Goal: Task Accomplishment & Management: Manage account settings

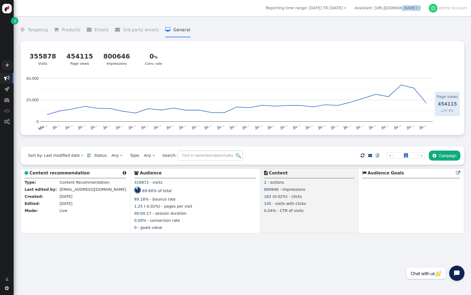
click at [372, 10] on div "Assistant: [URL][DOMAIN_NAME]" at bounding box center [385, 8] width 62 height 6
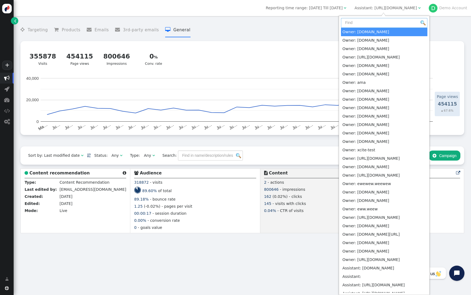
click at [365, 23] on input "text" at bounding box center [384, 23] width 86 height 10
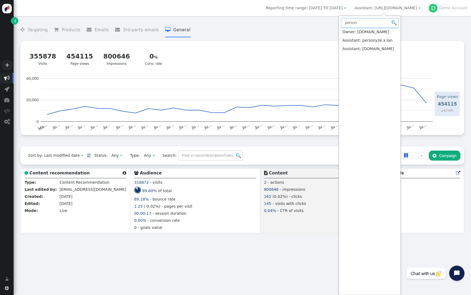
type input "person"
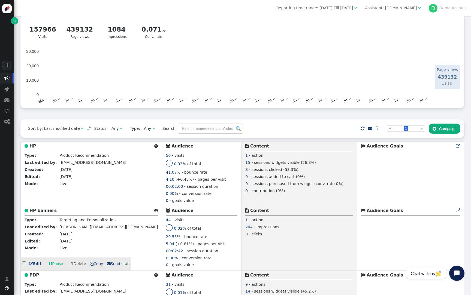
scroll to position [28, 0]
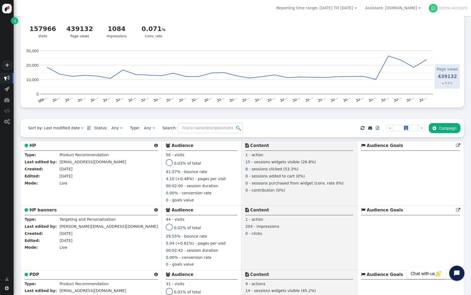
click at [33, 278] on div " PDP " at bounding box center [91, 276] width 133 height 8
click at [30, 147] on b "HP" at bounding box center [32, 145] width 7 height 5
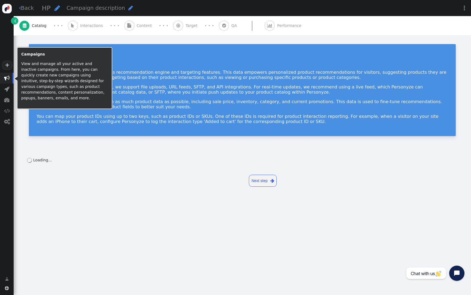
click at [5, 79] on span "" at bounding box center [6, 77] width 5 height 5
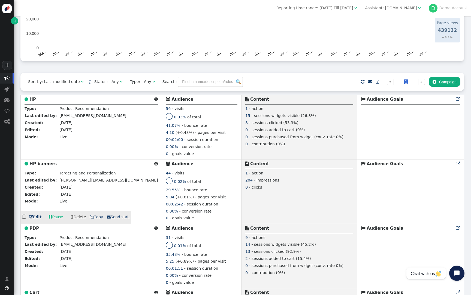
scroll to position [93, 0]
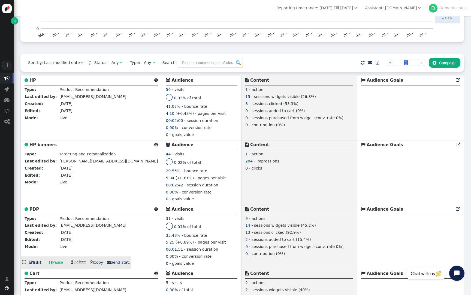
click at [34, 208] on b "PDP" at bounding box center [34, 209] width 10 height 5
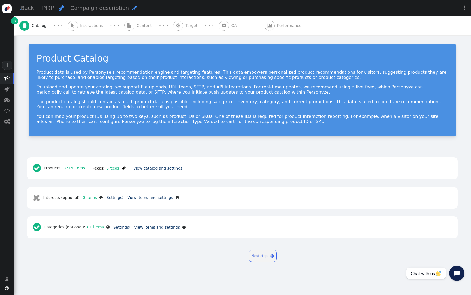
click at [145, 32] on div " Content" at bounding box center [139, 25] width 30 height 19
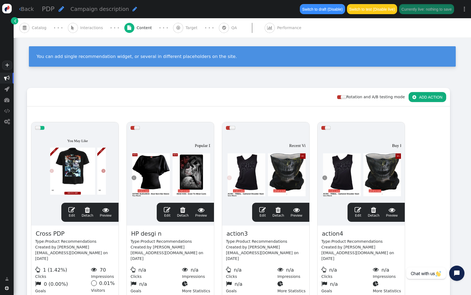
click at [239, 29] on div at bounding box center [251, 28] width 25 height 10
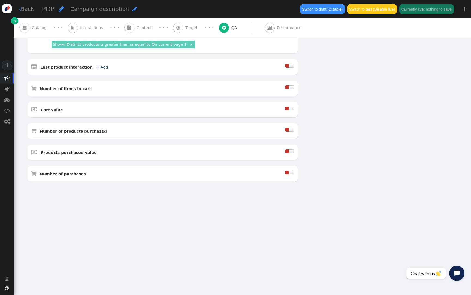
type input "http://spiraldirect.com/"
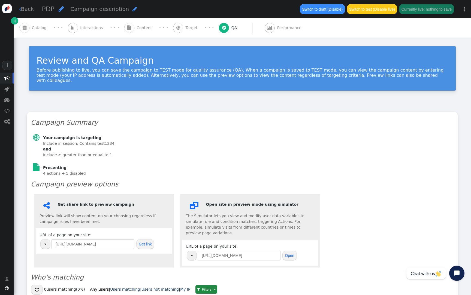
click at [182, 31] on div " Target" at bounding box center [186, 27] width 26 height 19
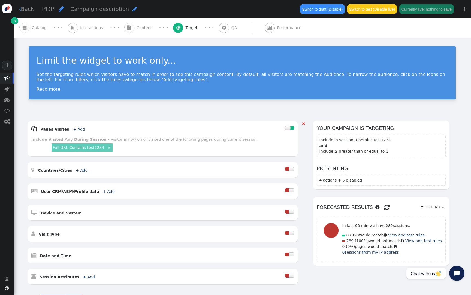
click at [90, 144] on div "Full URL Contains test1234 ×" at bounding box center [81, 148] width 61 height 8
click at [95, 147] on link "Full URL Contains test1234" at bounding box center [78, 147] width 51 height 4
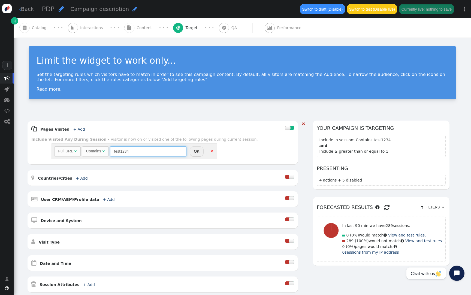
click at [133, 151] on input "test1234" at bounding box center [148, 152] width 76 height 10
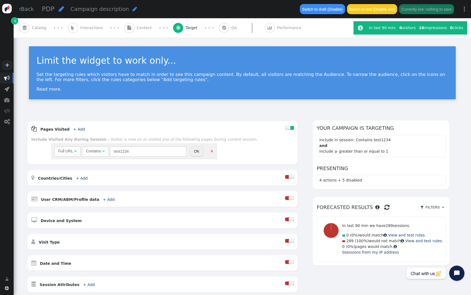
click at [127, 32] on div " Content" at bounding box center [139, 27] width 30 height 19
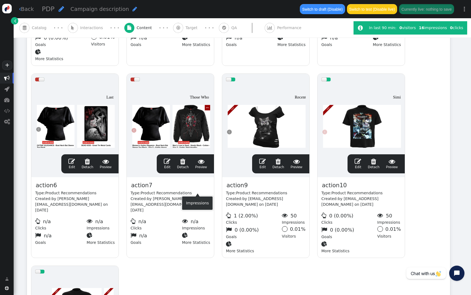
scroll to position [236, 0]
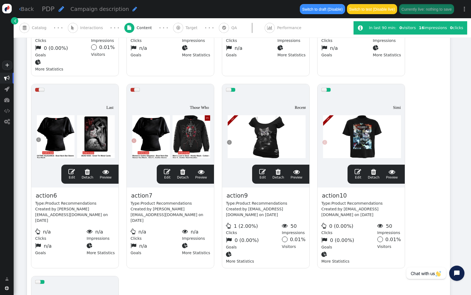
click at [232, 88] on div at bounding box center [233, 90] width 5 height 4
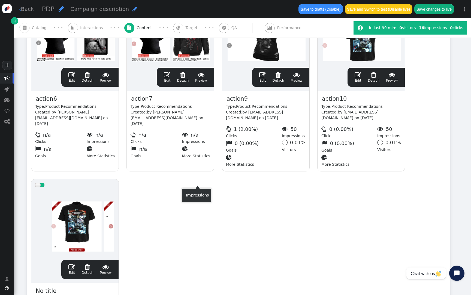
scroll to position [336, 0]
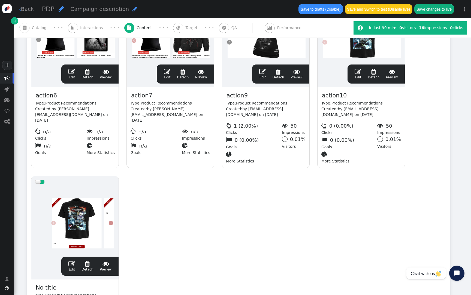
click at [38, 180] on div at bounding box center [37, 182] width 5 height 4
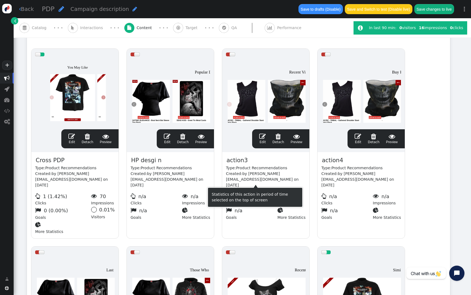
scroll to position [27, 0]
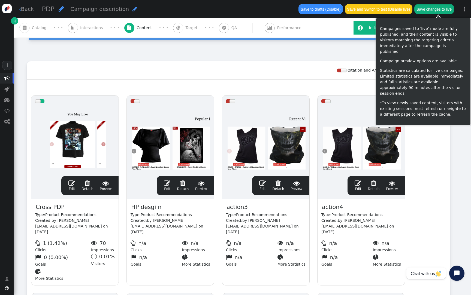
click at [431, 12] on button "Save changes to live" at bounding box center [434, 9] width 40 height 10
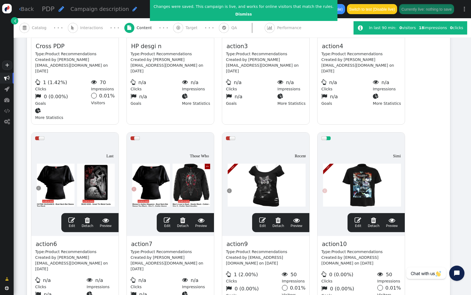
scroll to position [188, 0]
click at [334, 183] on div at bounding box center [361, 176] width 80 height 65
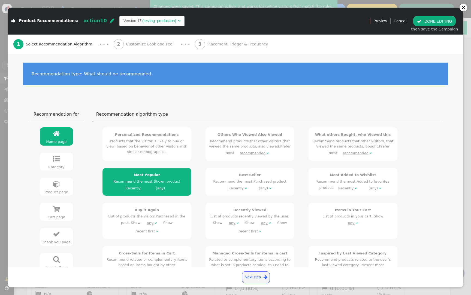
click at [178, 41] on div "· · ·" at bounding box center [185, 44] width 19 height 7
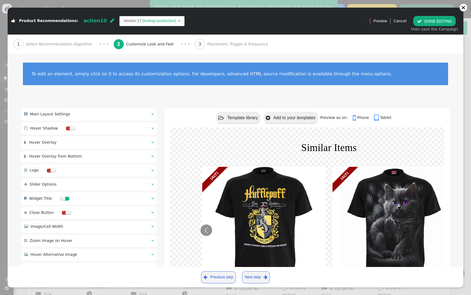
click at [117, 112] on div " Main Layout Settings  " at bounding box center [89, 114] width 136 height 12
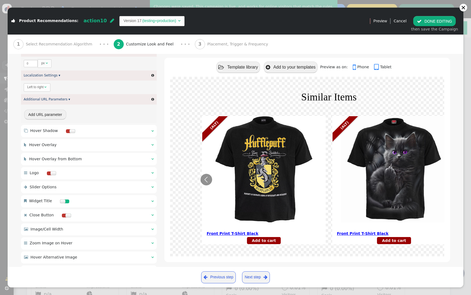
scroll to position [385, 0]
click at [95, 228] on div " Image/Cell Width  " at bounding box center [89, 229] width 136 height 12
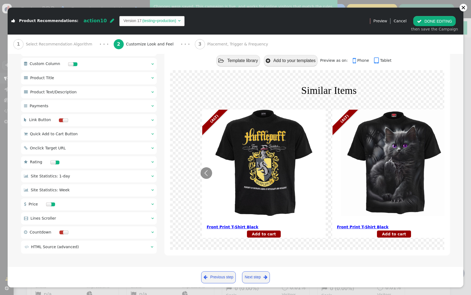
type input "${p->image_big_url}"
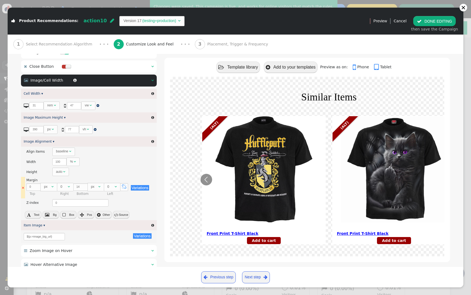
scroll to position [148, 0]
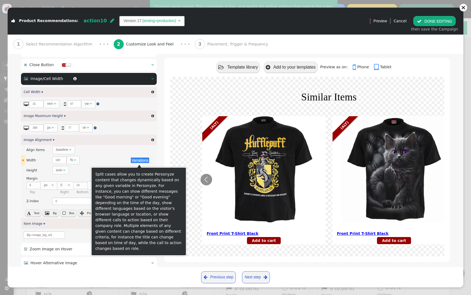
click at [135, 161] on button "Variations" at bounding box center [140, 160] width 18 height 5
click at [148, 187] on button "Add case" at bounding box center [142, 186] width 24 height 10
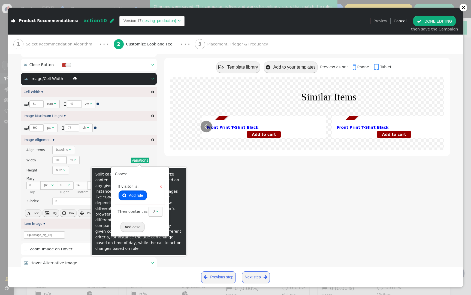
click at [140, 195] on button " Add rule" at bounding box center [133, 196] width 28 height 10
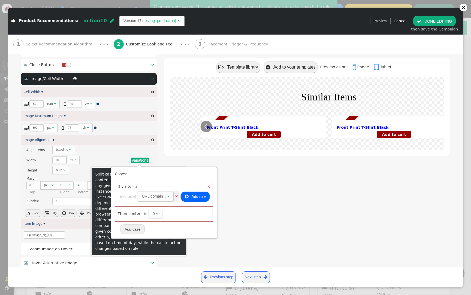
click at [154, 197] on div "URL domain" at bounding box center [152, 197] width 21 height 6
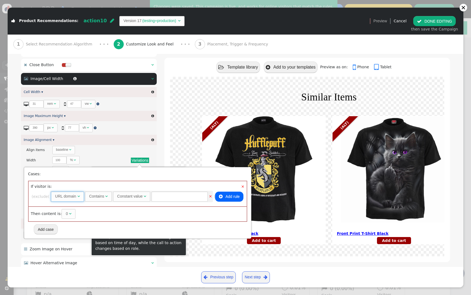
click at [76, 194] on div "URL domain" at bounding box center [65, 197] width 21 height 6
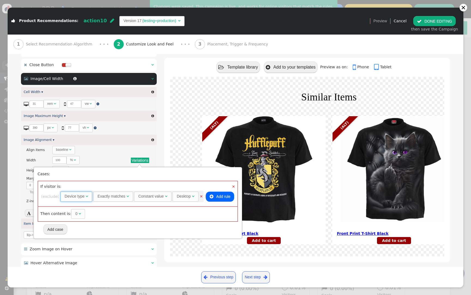
click at [184, 196] on div "Desktop" at bounding box center [184, 197] width 14 height 6
click at [71, 213] on span "0 " at bounding box center [78, 214] width 14 height 10
drag, startPoint x: 77, startPoint y: 214, endPoint x: 67, endPoint y: 214, distance: 9.3
click at [67, 214] on div "Then content is:  0 px  " at bounding box center [135, 214] width 195 height 15
type input "900"
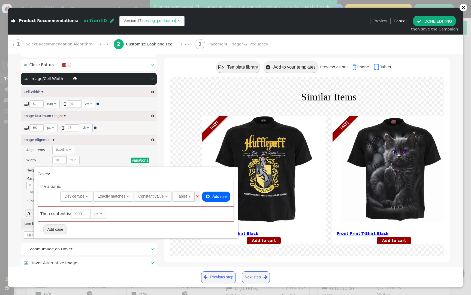
click at [136, 240] on div "Variations There are alternatives. Default value: ${p->image_big_url}" at bounding box center [89, 235] width 136 height 13
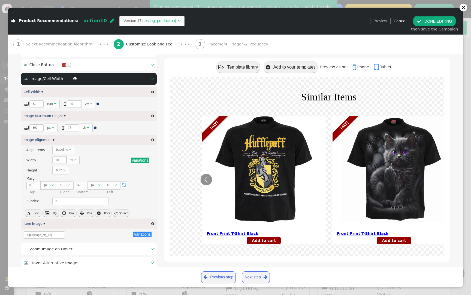
click at [431, 24] on button " DONE EDITING" at bounding box center [434, 21] width 43 height 10
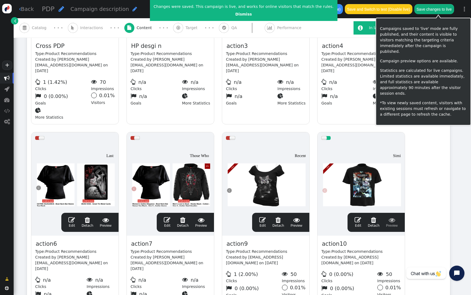
click at [441, 11] on button "Save changes to live" at bounding box center [434, 9] width 40 height 10
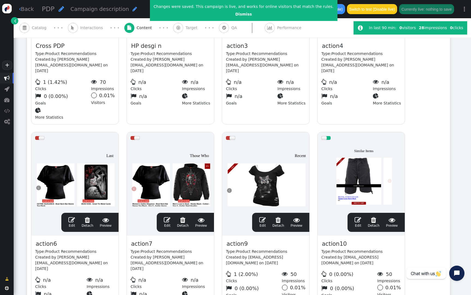
scroll to position [170, 0]
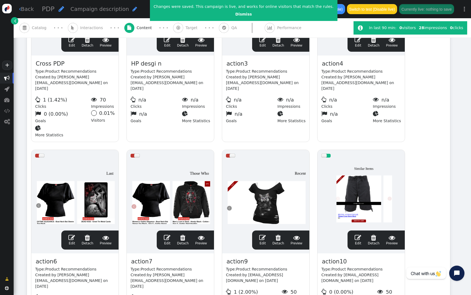
click at [357, 174] on div at bounding box center [361, 194] width 80 height 65
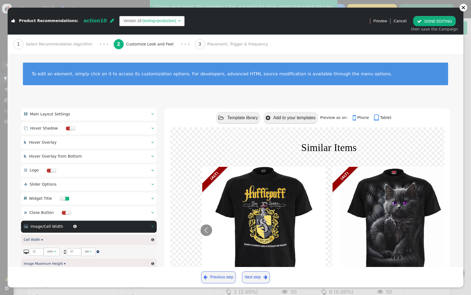
click at [146, 20] on td "(testing+production)" at bounding box center [158, 21] width 35 height 6
click at [433, 19] on button " DONE EDITING" at bounding box center [434, 21] width 43 height 10
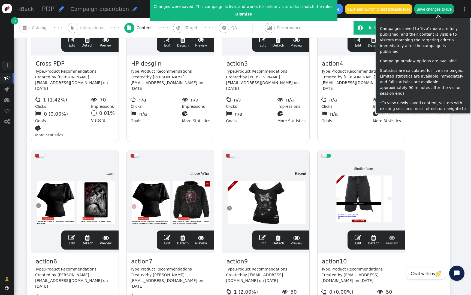
click at [441, 8] on button "Save changes to live" at bounding box center [434, 9] width 40 height 10
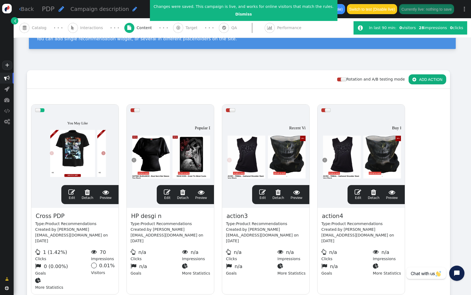
scroll to position [0, 0]
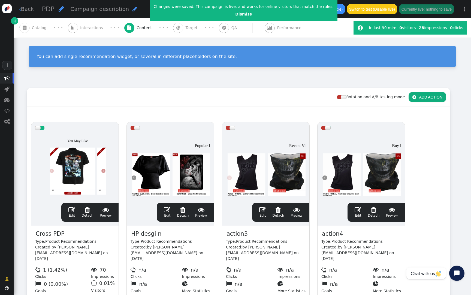
click at [44, 31] on span "Catalog" at bounding box center [40, 28] width 17 height 6
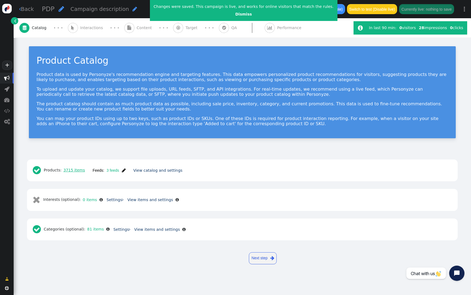
click at [78, 169] on link "3715 items" at bounding box center [73, 170] width 23 height 4
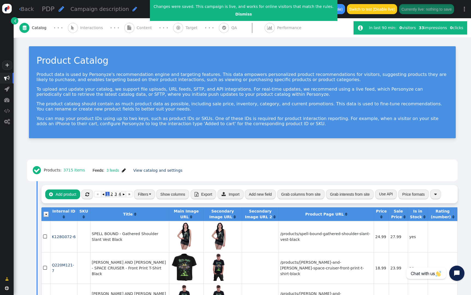
click at [149, 193] on button "Filters" at bounding box center [144, 195] width 21 height 10
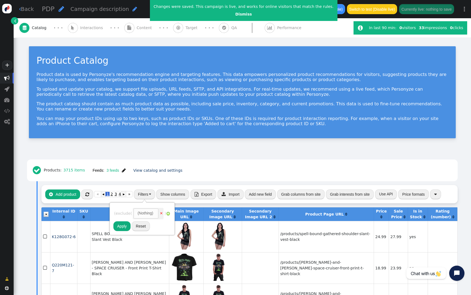
click at [147, 214] on div "(Nothing)" at bounding box center [146, 214] width 16 height 6
click at [227, 174] on div " Products: 3715 items Feeds: 3 feeds  Feed was updated recently View catalog …" at bounding box center [242, 170] width 423 height 14
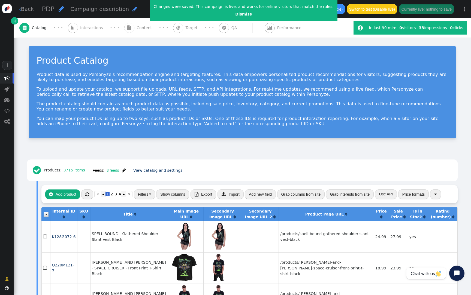
click at [123, 170] on span "" at bounding box center [124, 170] width 4 height 4
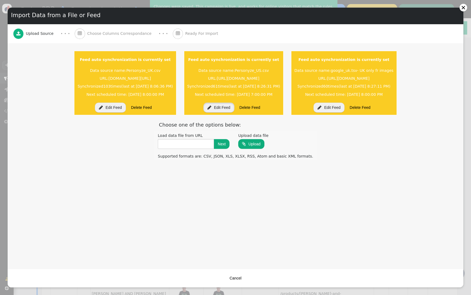
click at [203, 107] on button " Edit Feed" at bounding box center [218, 108] width 31 height 10
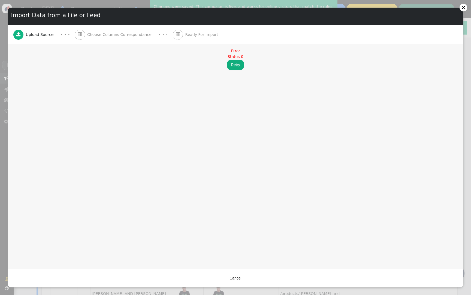
click at [232, 67] on button "Retry" at bounding box center [235, 65] width 17 height 10
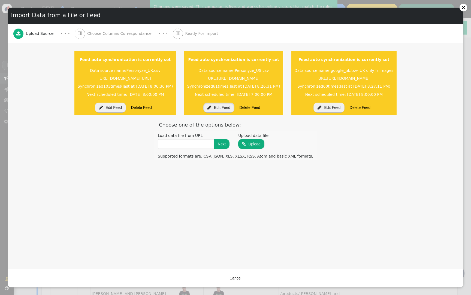
click at [203, 106] on button " Edit Feed" at bounding box center [218, 108] width 31 height 10
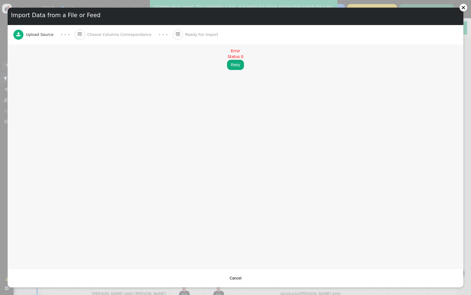
click at [234, 63] on button "Retry" at bounding box center [235, 65] width 17 height 10
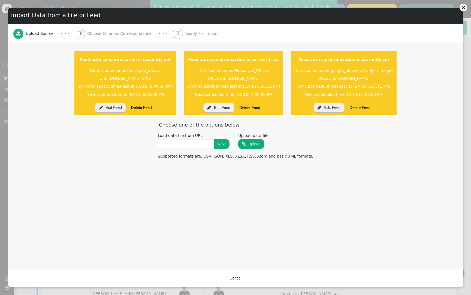
click at [235, 107] on button "Delete Feed" at bounding box center [249, 108] width 28 height 10
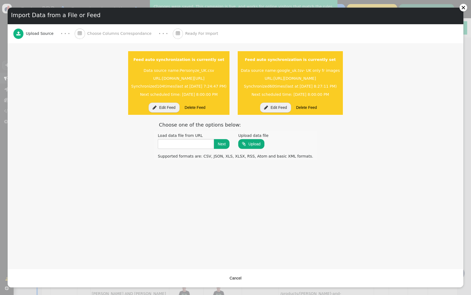
click at [181, 105] on button "Delete Feed" at bounding box center [195, 108] width 28 height 10
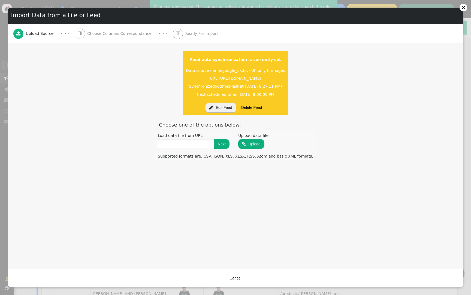
click at [226, 110] on button " Edit Feed" at bounding box center [220, 108] width 31 height 10
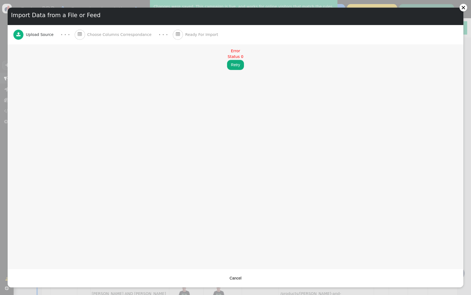
click at [238, 58] on div "Status 0" at bounding box center [235, 57] width 448 height 6
click at [236, 65] on button "Retry" at bounding box center [235, 65] width 17 height 10
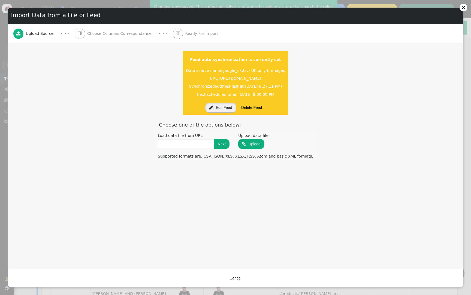
click at [224, 107] on button " Edit Feed" at bounding box center [220, 108] width 31 height 10
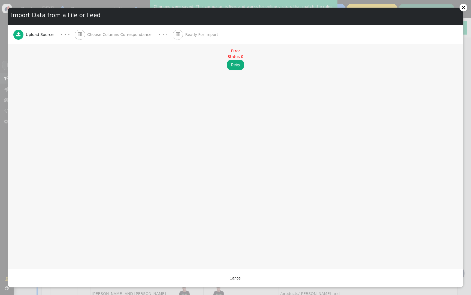
click at [234, 279] on button "Cancel" at bounding box center [236, 279] width 20 height 10
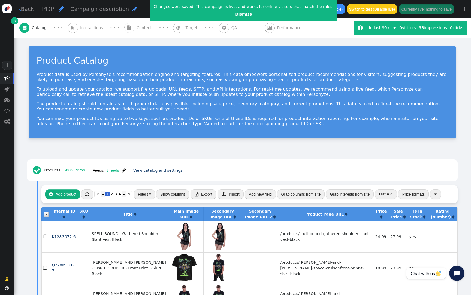
click at [121, 168] on button "Feeds: 3 feeds " at bounding box center [109, 171] width 41 height 10
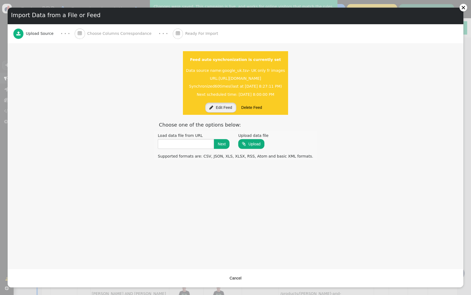
click at [217, 109] on button " Edit Feed" at bounding box center [220, 108] width 31 height 10
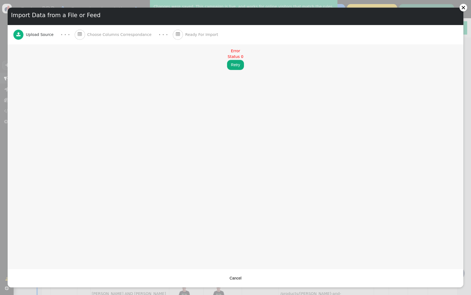
click at [238, 274] on button "Cancel" at bounding box center [236, 279] width 20 height 10
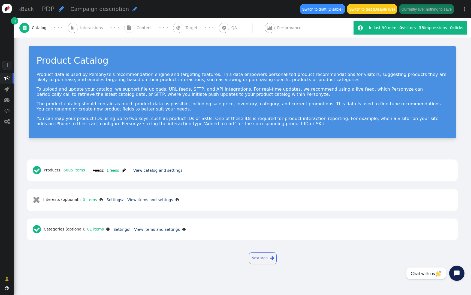
click at [82, 171] on link "6085 items" at bounding box center [73, 170] width 23 height 4
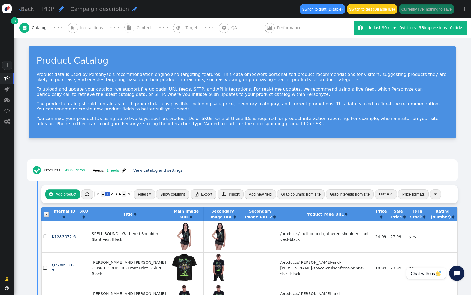
click at [150, 194] on img "button" at bounding box center [150, 194] width 2 height 1
click at [151, 195] on button "Filters" at bounding box center [144, 195] width 21 height 10
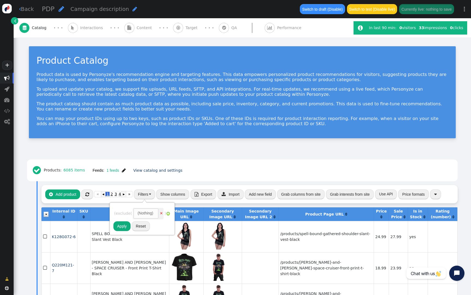
click at [150, 211] on div "(Nothing)" at bounding box center [146, 214] width 16 height 6
click at [214, 165] on div " Products: 6085 items Feeds: 1 feeds  Feed was updated recently View catalog …" at bounding box center [242, 170] width 423 height 14
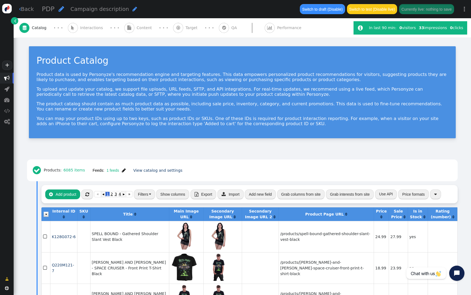
click at [139, 193] on button "Filters" at bounding box center [144, 195] width 21 height 10
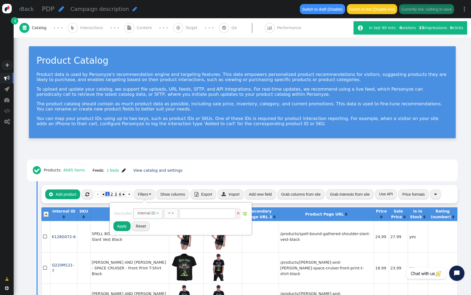
click at [154, 214] on div "Internal ID" at bounding box center [147, 214] width 18 height 6
click at [181, 215] on div "=" at bounding box center [180, 214] width 2 height 6
click at [123, 229] on button "Apply" at bounding box center [121, 227] width 17 height 10
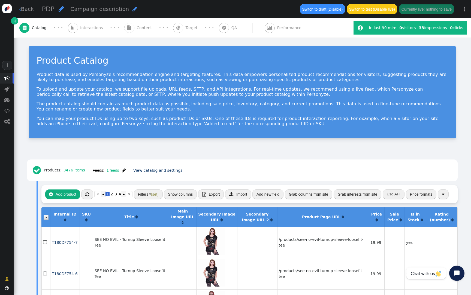
click at [443, 197] on button "" at bounding box center [443, 195] width 11 height 10
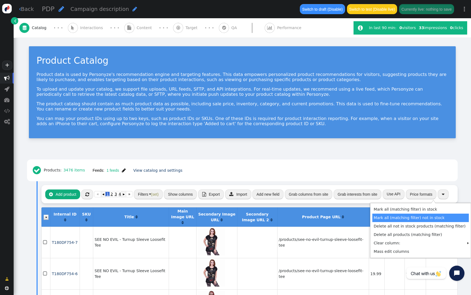
click at [416, 221] on td "Mark all (matching filter) not in stock" at bounding box center [419, 218] width 95 height 8
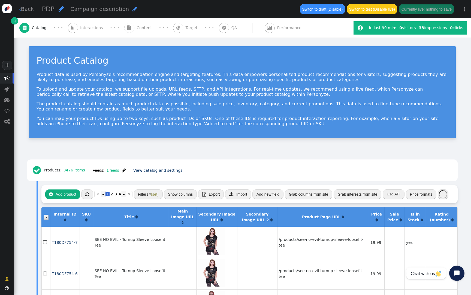
click at [122, 169] on span "" at bounding box center [124, 170] width 4 height 4
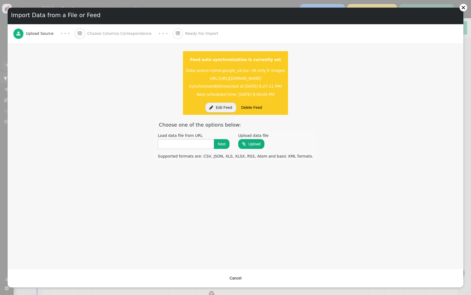
click at [219, 109] on button " Edit Feed" at bounding box center [220, 108] width 31 height 10
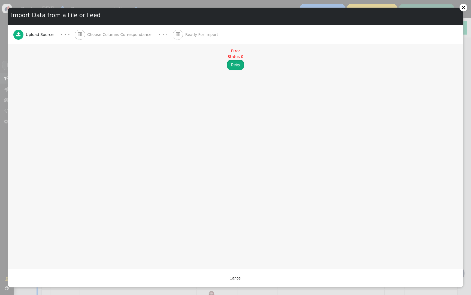
click at [235, 69] on button "Retry" at bounding box center [235, 65] width 17 height 10
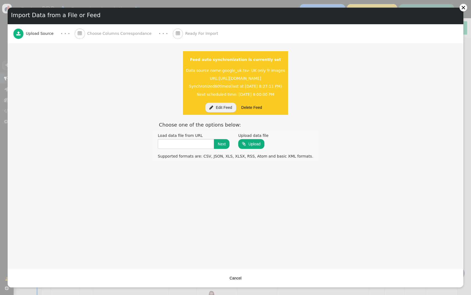
drag, startPoint x: 328, startPoint y: 79, endPoint x: 153, endPoint y: 79, distance: 175.2
click at [219, 79] on span "[URL][DOMAIN_NAME]" at bounding box center [240, 78] width 43 height 4
copy span "[URL][DOMAIN_NAME]"
click at [224, 107] on button " Edit Feed" at bounding box center [220, 108] width 31 height 10
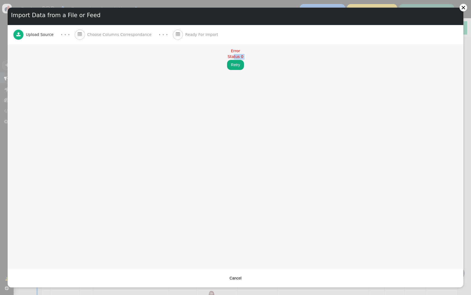
click at [234, 60] on div "Error Status 0 Retry" at bounding box center [236, 59] width 456 height 30
click at [234, 65] on button "Retry" at bounding box center [235, 65] width 17 height 10
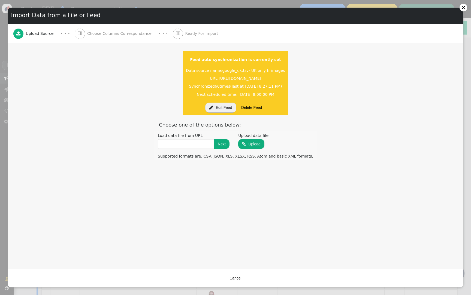
click at [241, 276] on button "Cancel" at bounding box center [236, 279] width 20 height 10
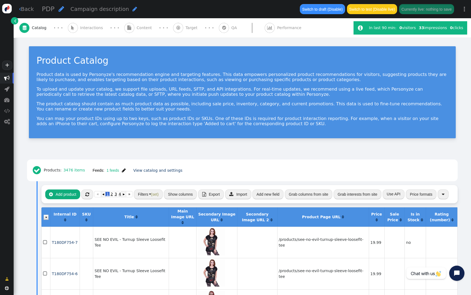
click at [122, 169] on span "" at bounding box center [124, 170] width 4 height 4
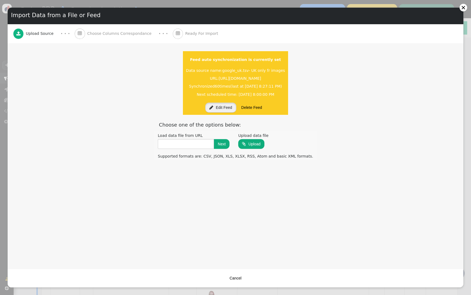
click at [221, 106] on button " Edit Feed" at bounding box center [220, 108] width 31 height 10
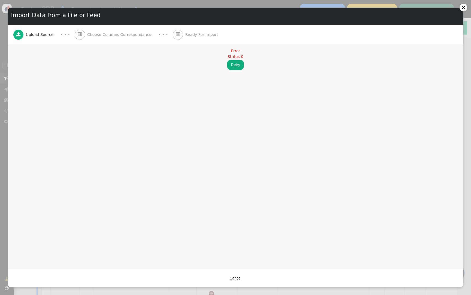
click at [235, 278] on button "Cancel" at bounding box center [236, 279] width 20 height 10
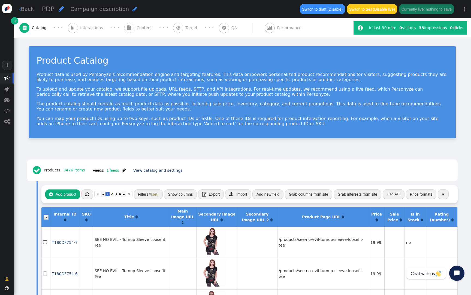
click at [16, 22] on span "" at bounding box center [15, 21] width 2 height 6
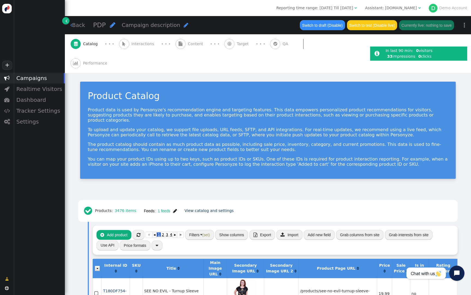
click at [390, 8] on div "Assistant: [DOMAIN_NAME]" at bounding box center [391, 8] width 52 height 6
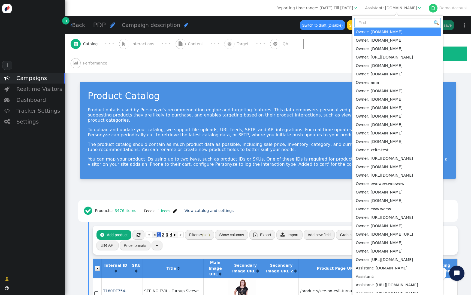
click at [387, 22] on input "text" at bounding box center [397, 23] width 86 height 10
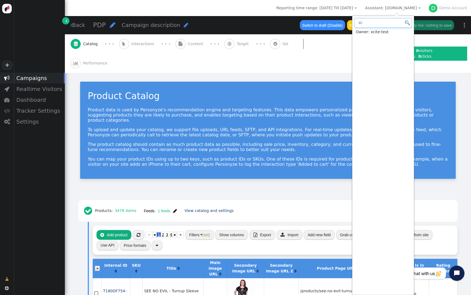
type input "xc"
click at [373, 22] on input "xc" at bounding box center [382, 23] width 57 height 10
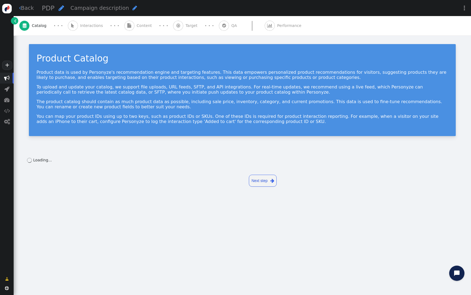
click at [159, 115] on p "You can map your product IDs using up to two keys, such as product IDs or SKUs.…" at bounding box center [242, 119] width 411 height 10
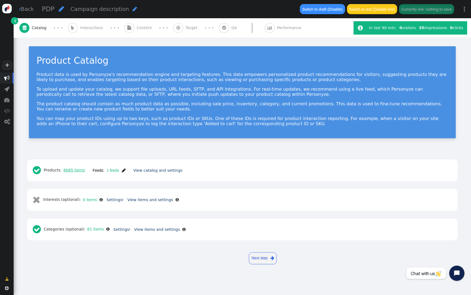
click at [83, 170] on link "6085 items" at bounding box center [73, 170] width 23 height 4
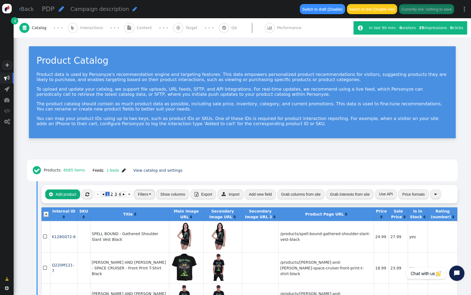
click at [150, 194] on img "button" at bounding box center [150, 194] width 2 height 1
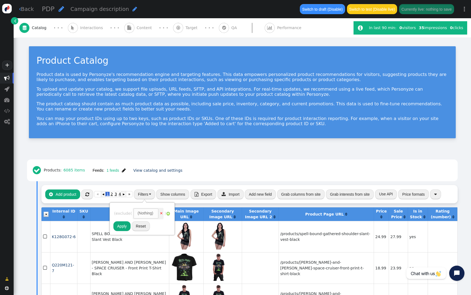
click at [150, 214] on div "(Nothing)" at bounding box center [146, 214] width 16 height 6
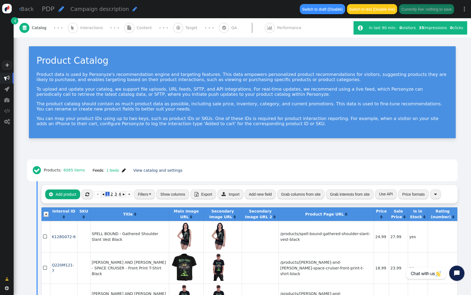
click at [148, 196] on button "Filters" at bounding box center [144, 195] width 21 height 10
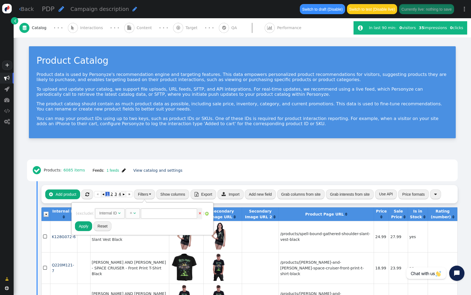
click at [116, 214] on div "Internal ID" at bounding box center [108, 214] width 18 height 6
click at [144, 214] on div "=" at bounding box center [142, 214] width 3 height 6
click at [87, 228] on button "Apply" at bounding box center [83, 227] width 17 height 10
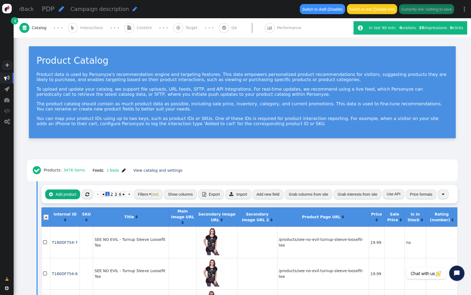
click at [444, 195] on button "" at bounding box center [443, 195] width 11 height 10
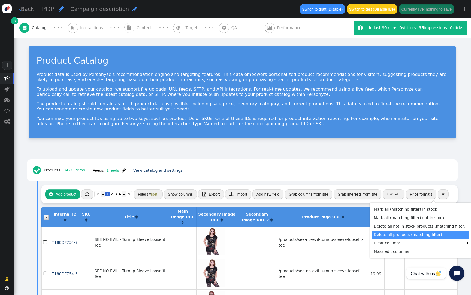
click at [423, 237] on td "Delete all products (matching filter)" at bounding box center [419, 235] width 95 height 8
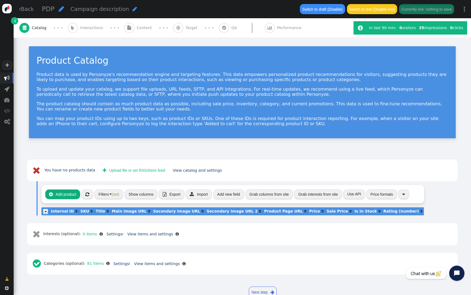
click at [113, 194] on span "(set)" at bounding box center [115, 194] width 8 height 4
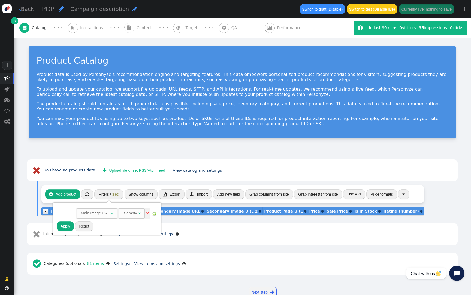
click at [139, 153] on div " You have no products data  Upload file or set RSS/Atom feed View catalog and…" at bounding box center [242, 213] width 457 height 123
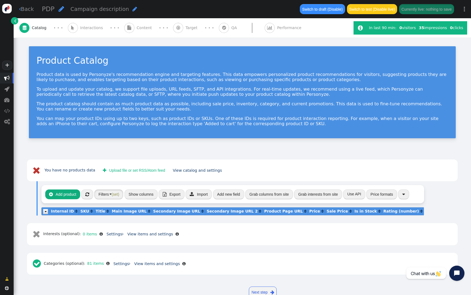
click at [119, 192] on button "Filters (set)" at bounding box center [108, 195] width 29 height 10
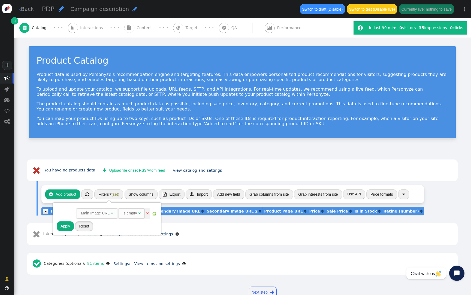
click at [88, 228] on button "Reset" at bounding box center [84, 227] width 18 height 10
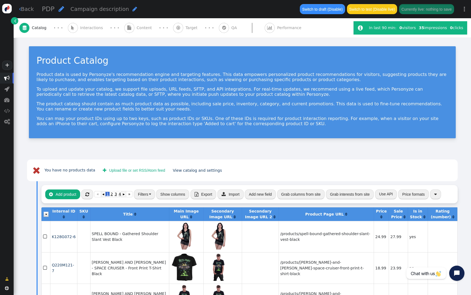
click at [142, 171] on button " Upload file or set RSS/Atom feed" at bounding box center [134, 171] width 70 height 10
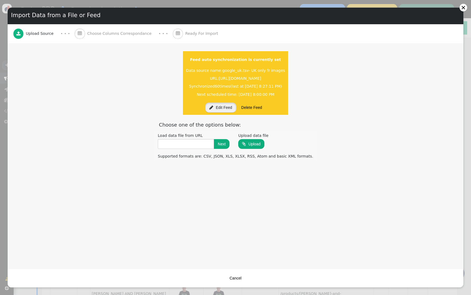
click at [219, 105] on button " Edit Feed" at bounding box center [220, 108] width 31 height 10
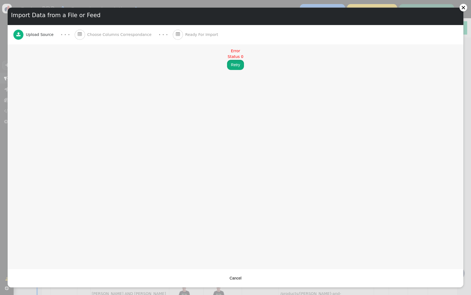
click at [235, 68] on button "Retry" at bounding box center [235, 65] width 17 height 10
